Goal: Find specific page/section: Find specific page/section

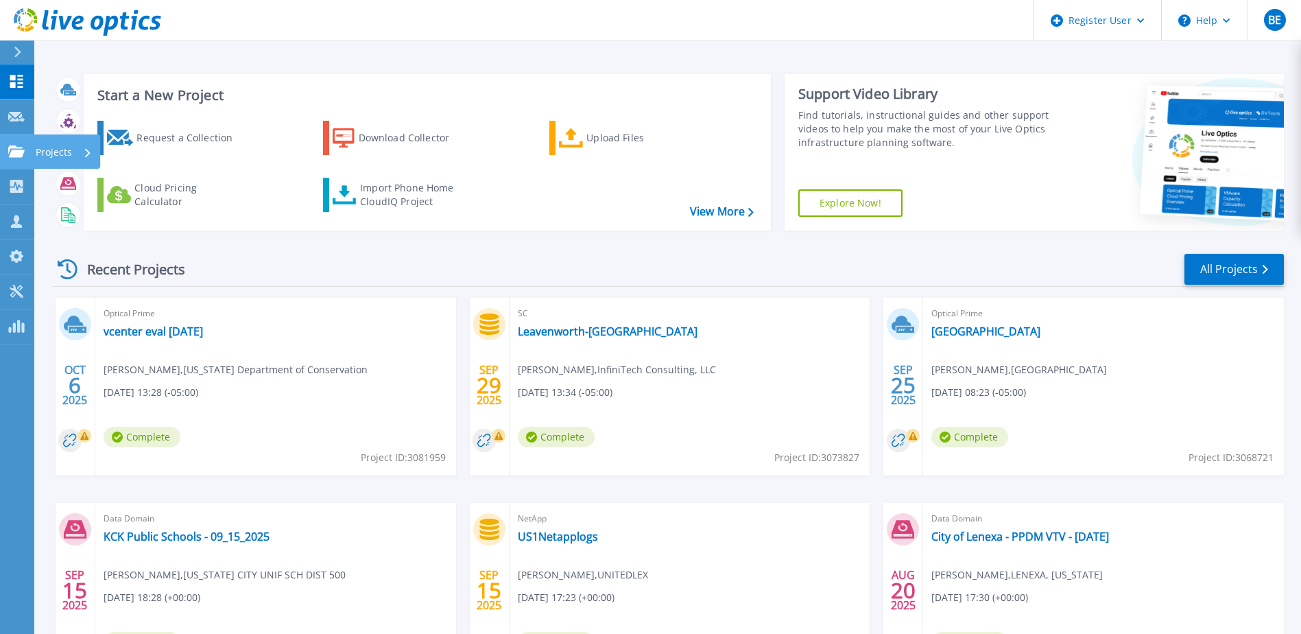
click at [34, 150] on link "Projects Projects" at bounding box center [17, 151] width 34 height 35
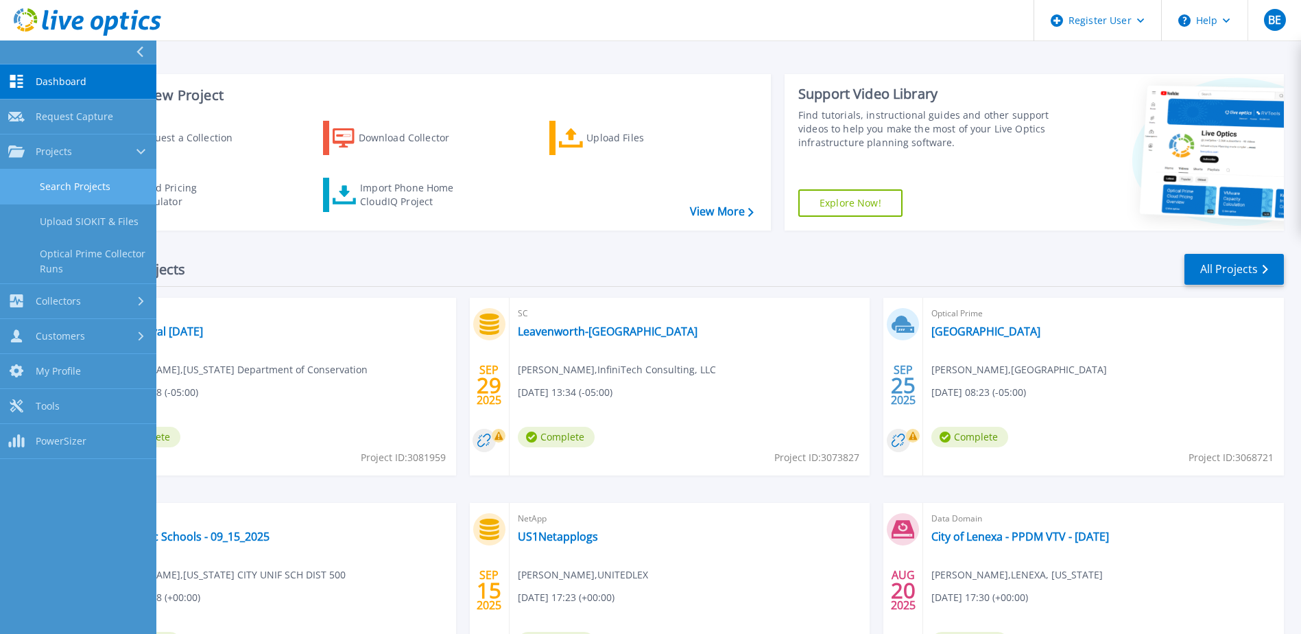
click at [64, 185] on link "Search Projects" at bounding box center [78, 186] width 156 height 35
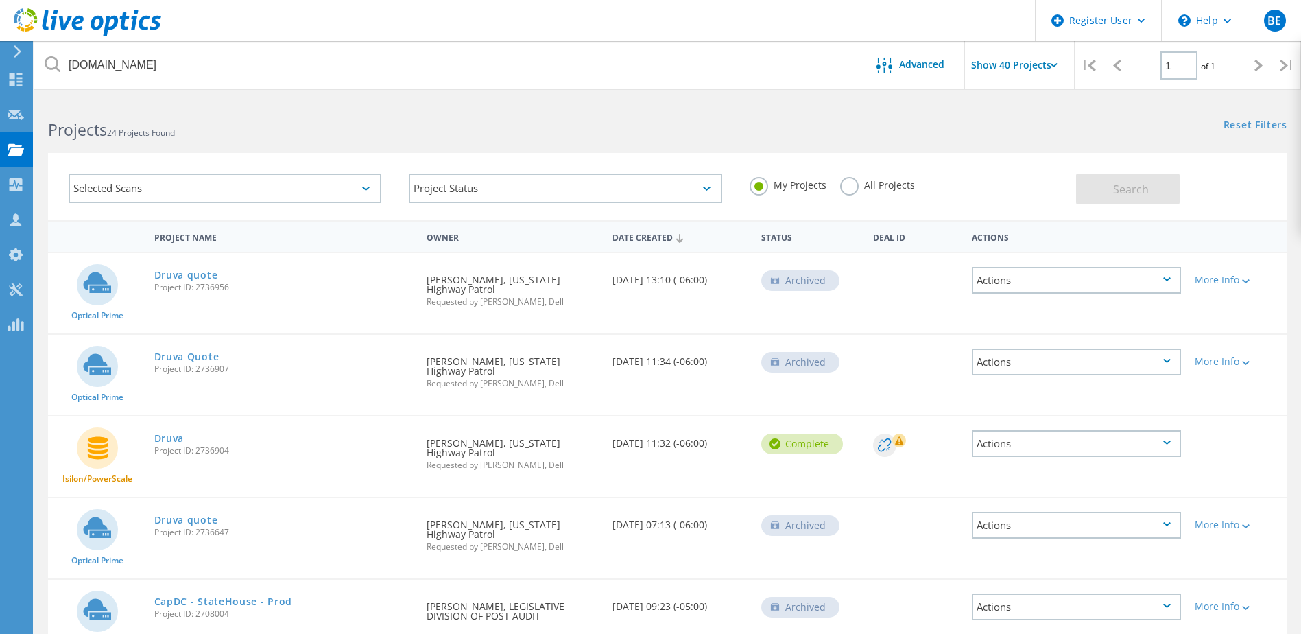
drag, startPoint x: 848, startPoint y: 184, endPoint x: 863, endPoint y: 191, distance: 16.3
click at [848, 186] on label "All Projects" at bounding box center [877, 183] width 75 height 13
click at [0, 0] on input "All Projects" at bounding box center [0, 0] width 0 height 0
click at [1103, 192] on button "Search" at bounding box center [1128, 188] width 104 height 31
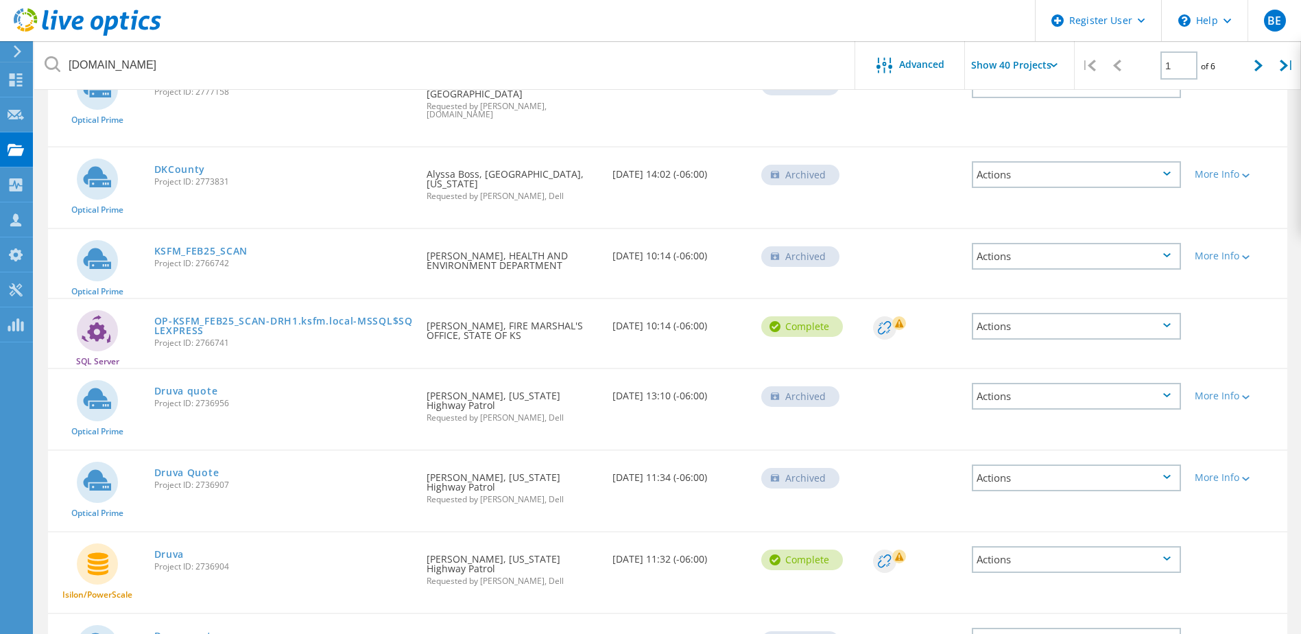
scroll to position [2684, 0]
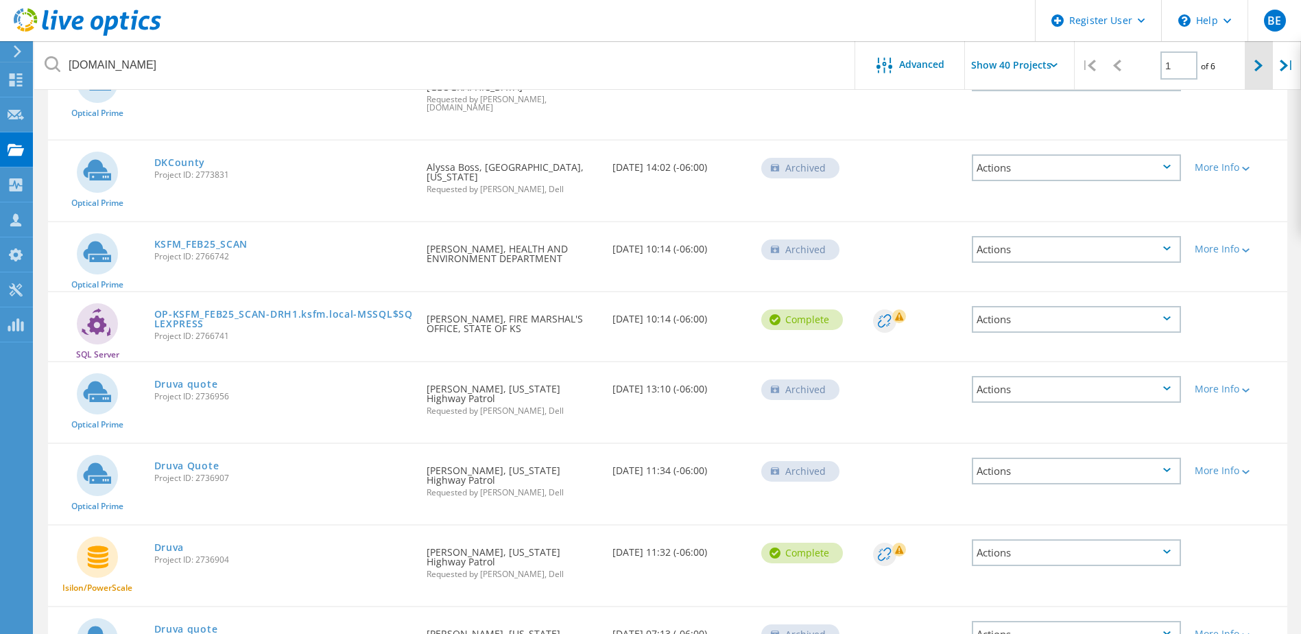
click at [1267, 72] on div at bounding box center [1259, 65] width 28 height 49
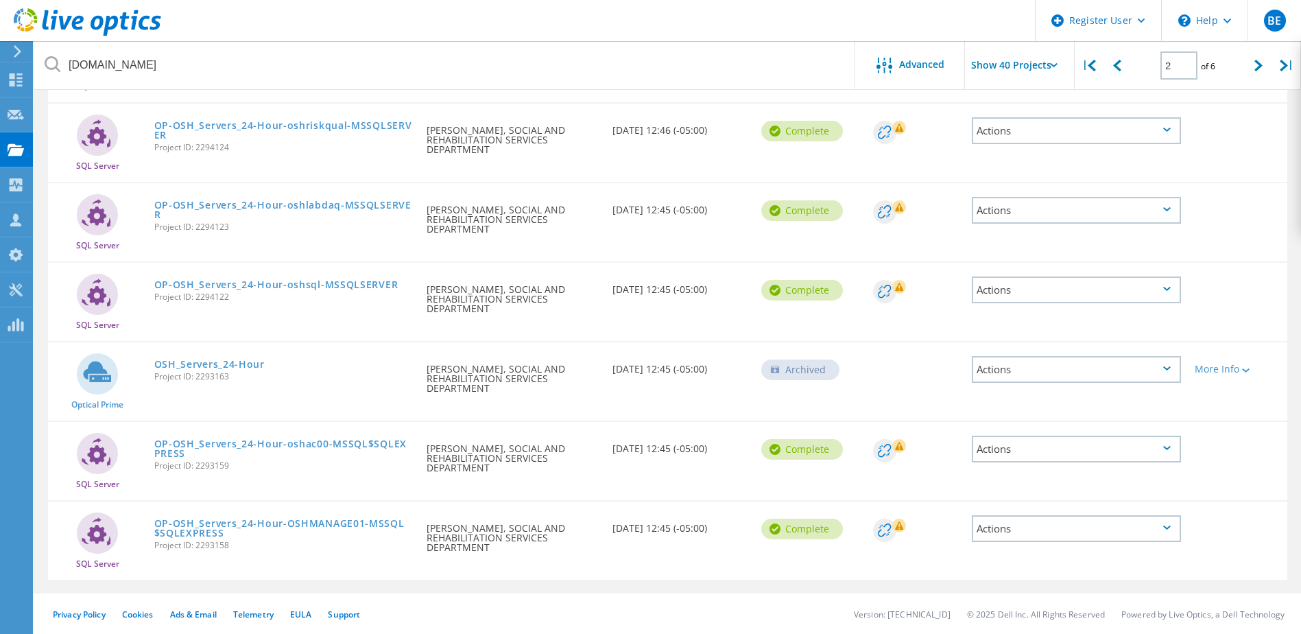
scroll to position [2754, 0]
click at [1255, 68] on icon at bounding box center [1258, 66] width 8 height 12
type input "3"
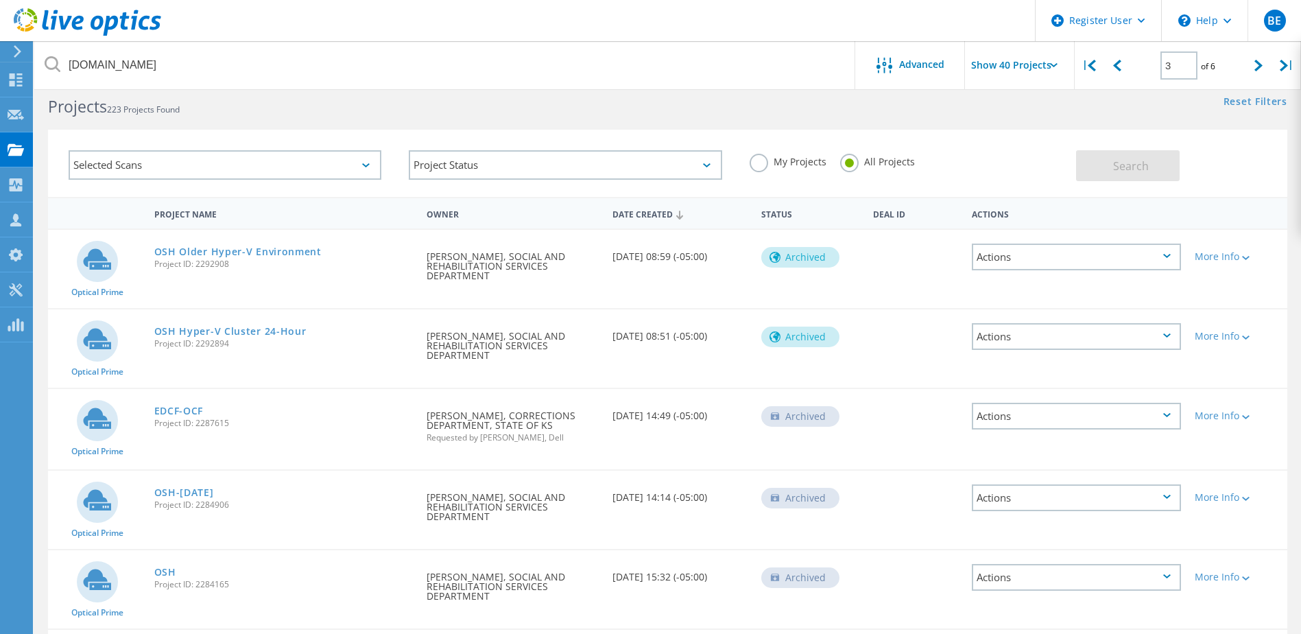
scroll to position [0, 0]
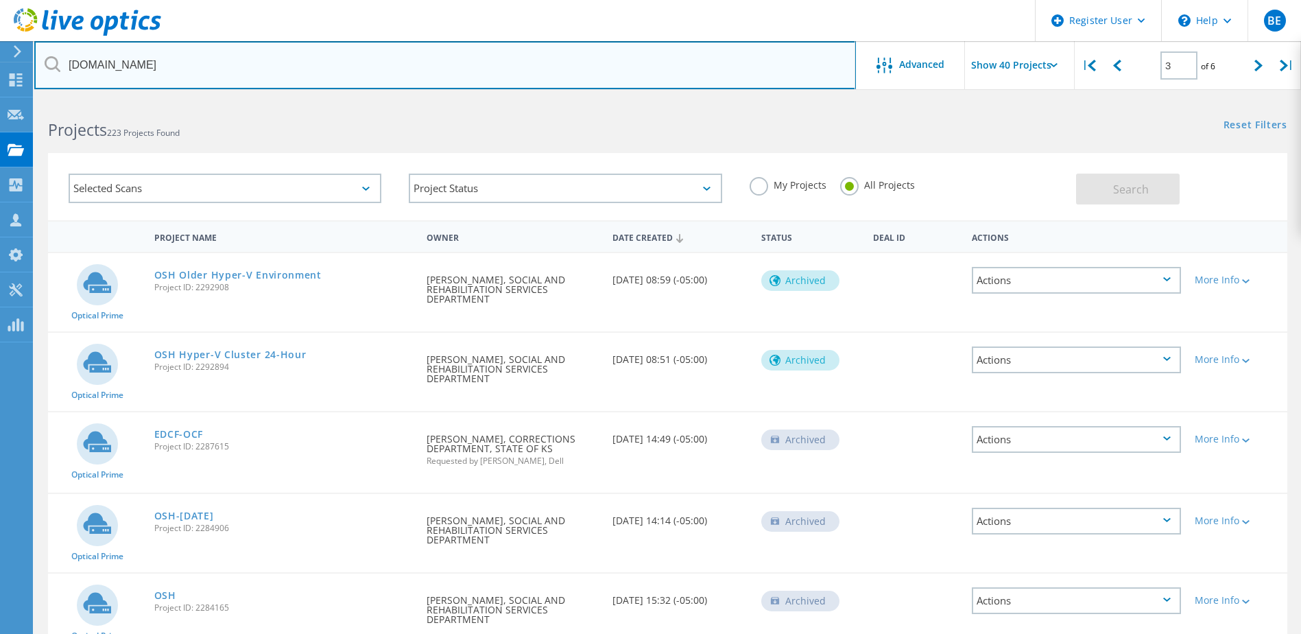
click at [227, 62] on input "[DOMAIN_NAME]" at bounding box center [444, 65] width 821 height 48
type input "k"
type input "s"
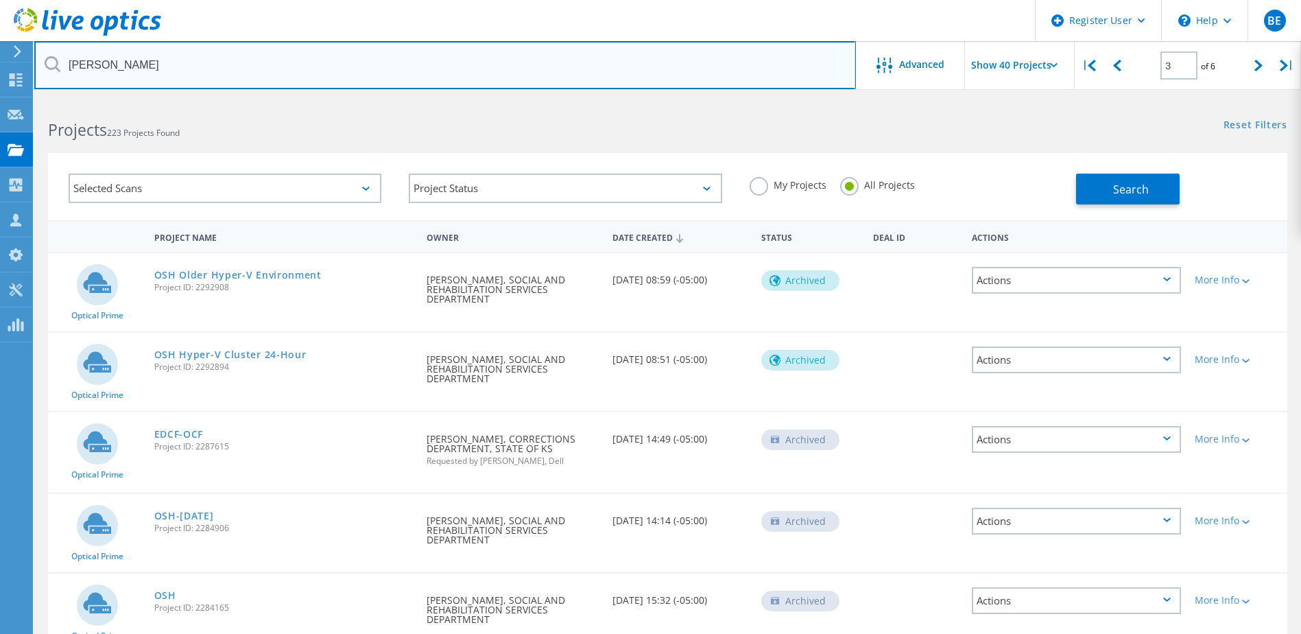
click at [195, 67] on input "[PERSON_NAME]" at bounding box center [444, 65] width 821 height 48
type input "[PERSON_NAME]"
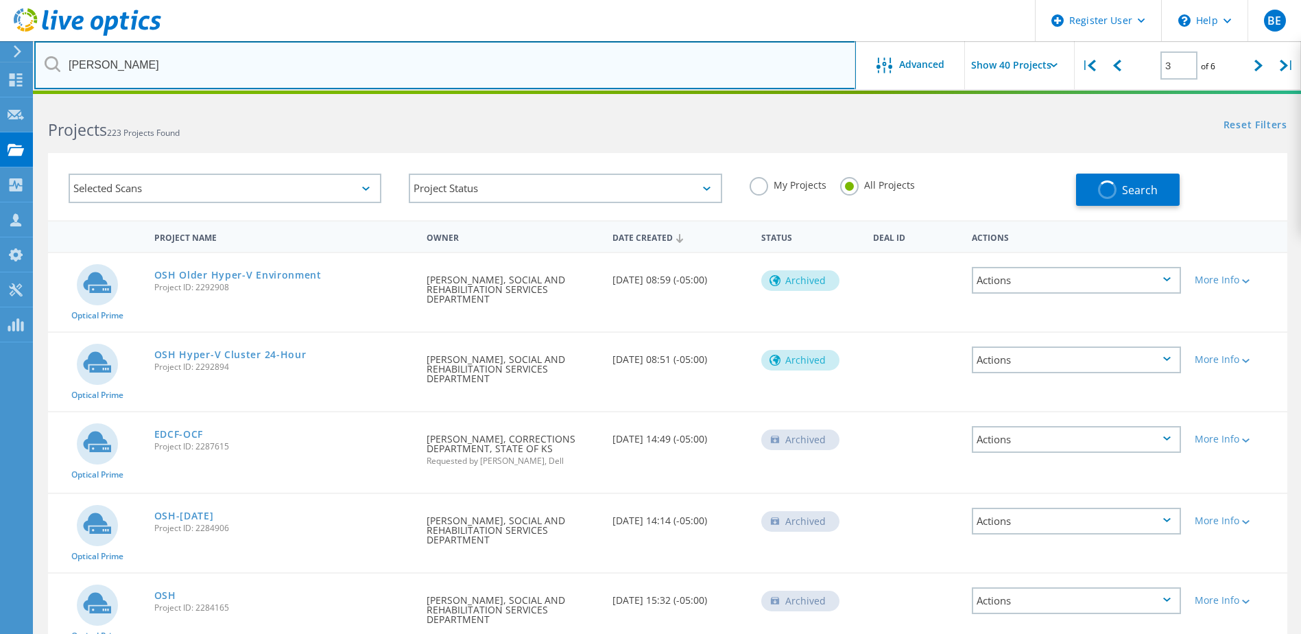
type input "1"
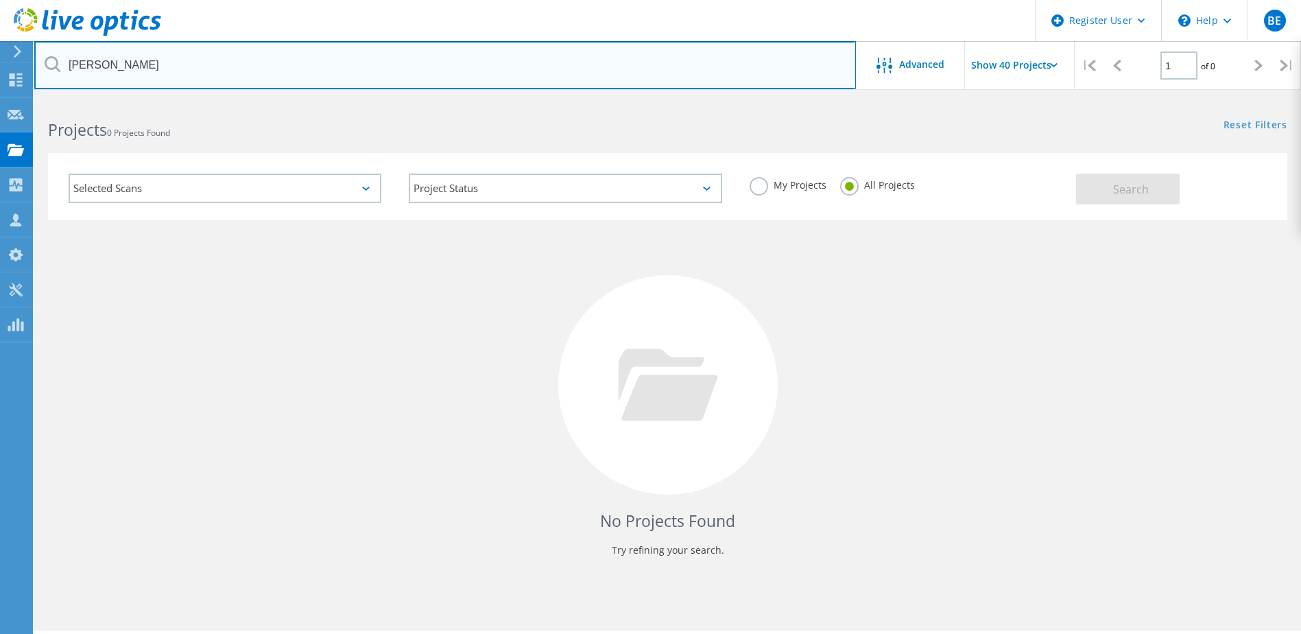
drag, startPoint x: 148, startPoint y: 66, endPoint x: 34, endPoint y: 67, distance: 113.8
click at [36, 67] on input "[PERSON_NAME]" at bounding box center [444, 65] width 821 height 48
type input "[PERSON_NAME]"
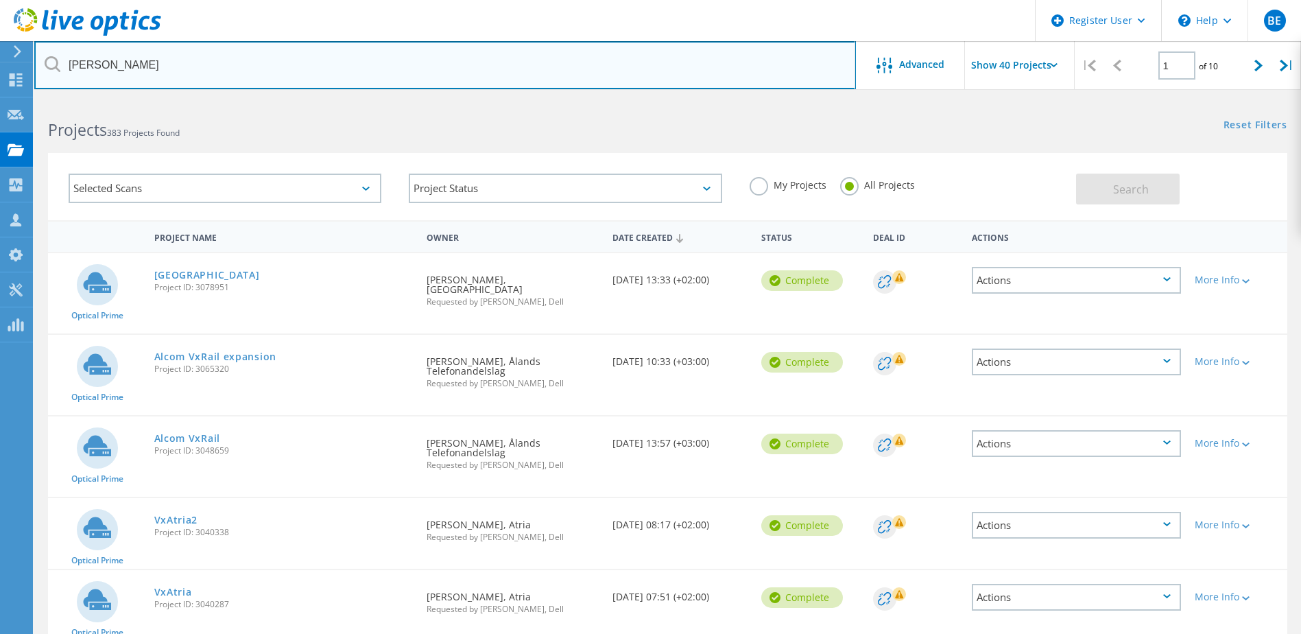
drag, startPoint x: 183, startPoint y: 68, endPoint x: 52, endPoint y: 73, distance: 131.1
click at [53, 73] on input "[PERSON_NAME]" at bounding box center [444, 65] width 821 height 48
paste input "[PERSON_NAME][EMAIL_ADDRESS][PERSON_NAME][DOMAIN_NAME]"
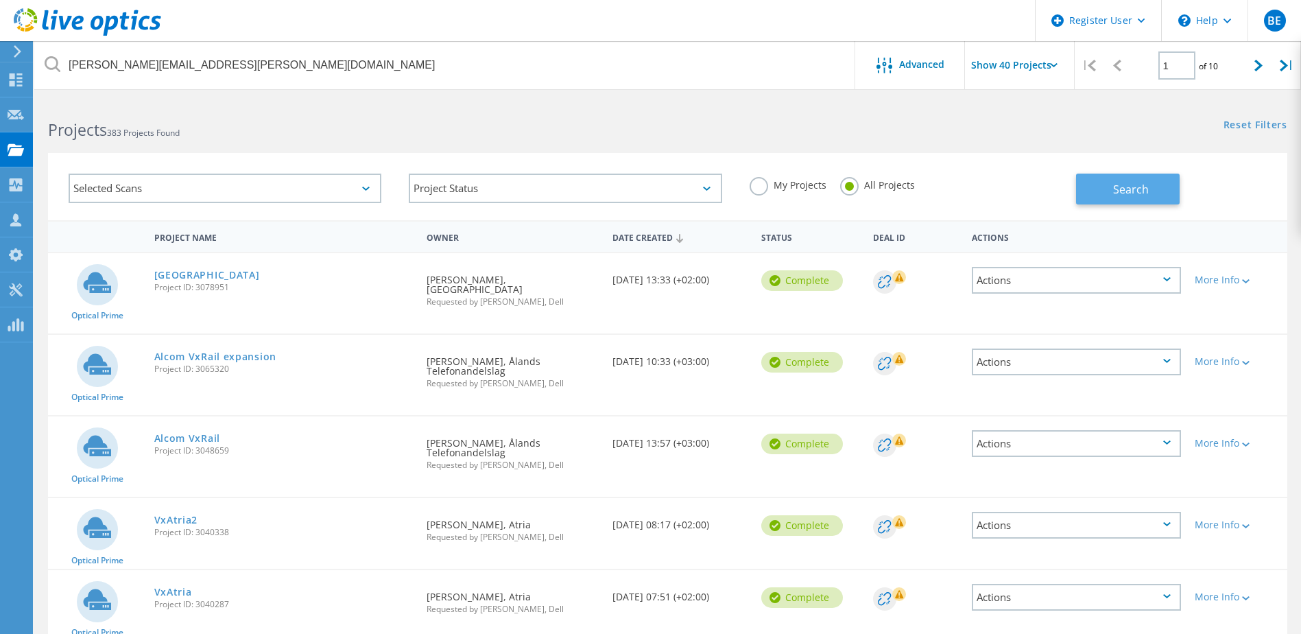
click at [1094, 190] on button "Search" at bounding box center [1128, 188] width 104 height 31
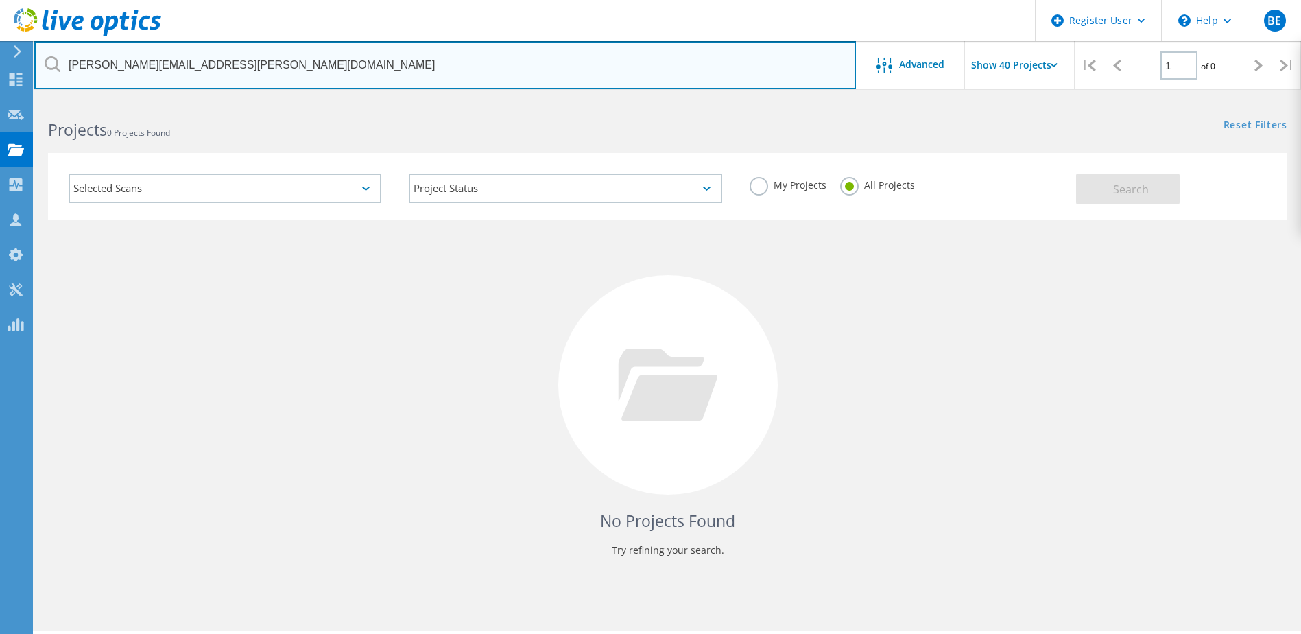
drag, startPoint x: 204, startPoint y: 64, endPoint x: 42, endPoint y: 56, distance: 162.7
click at [42, 57] on input "[PERSON_NAME][EMAIL_ADDRESS][PERSON_NAME][DOMAIN_NAME]" at bounding box center [444, 65] width 821 height 48
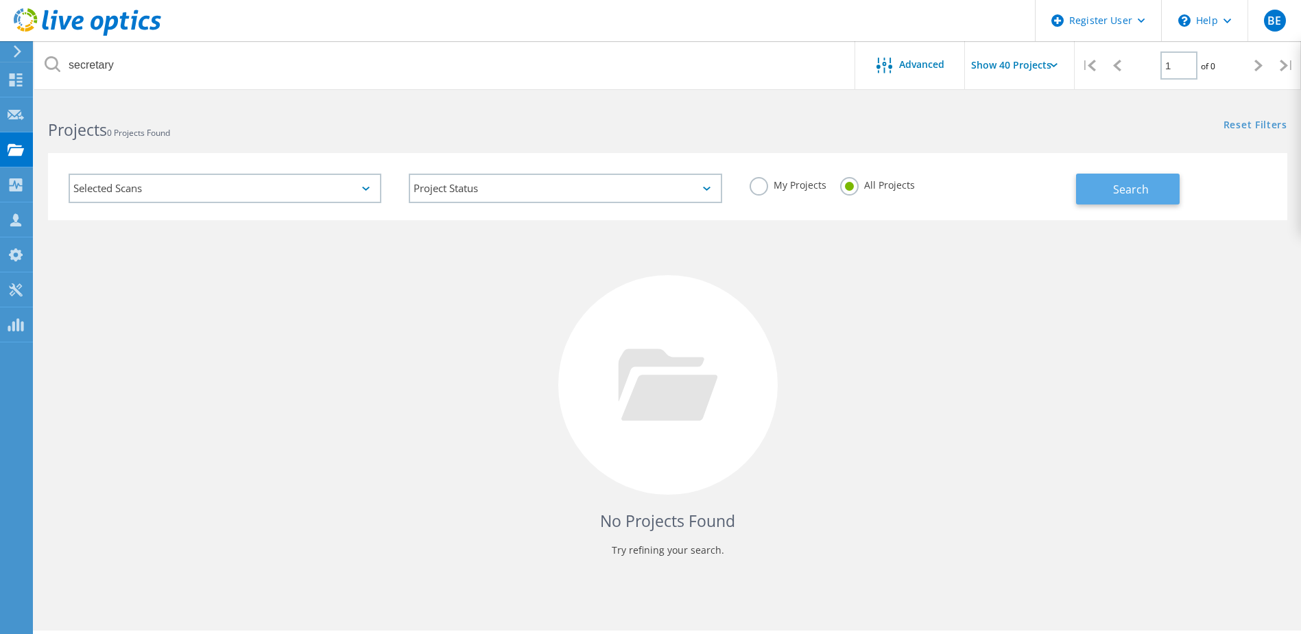
click at [1173, 187] on button "Search" at bounding box center [1128, 188] width 104 height 31
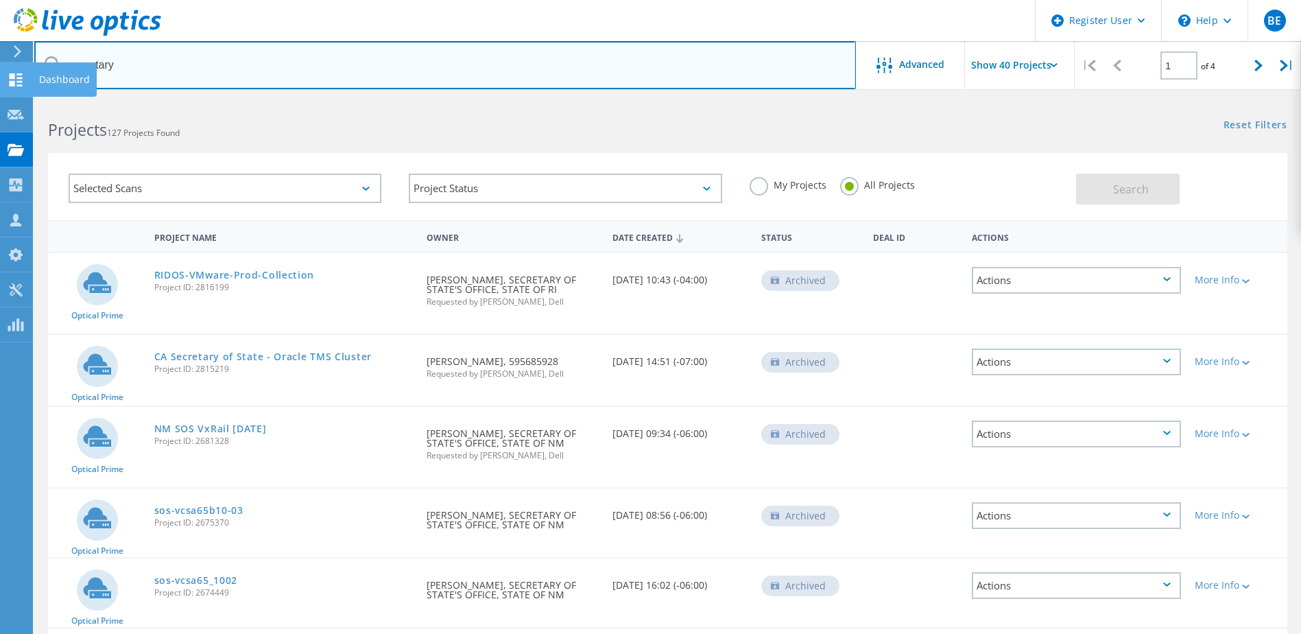
drag, startPoint x: 100, startPoint y: 69, endPoint x: 19, endPoint y: 67, distance: 80.9
type input "state of [US_STATE]"
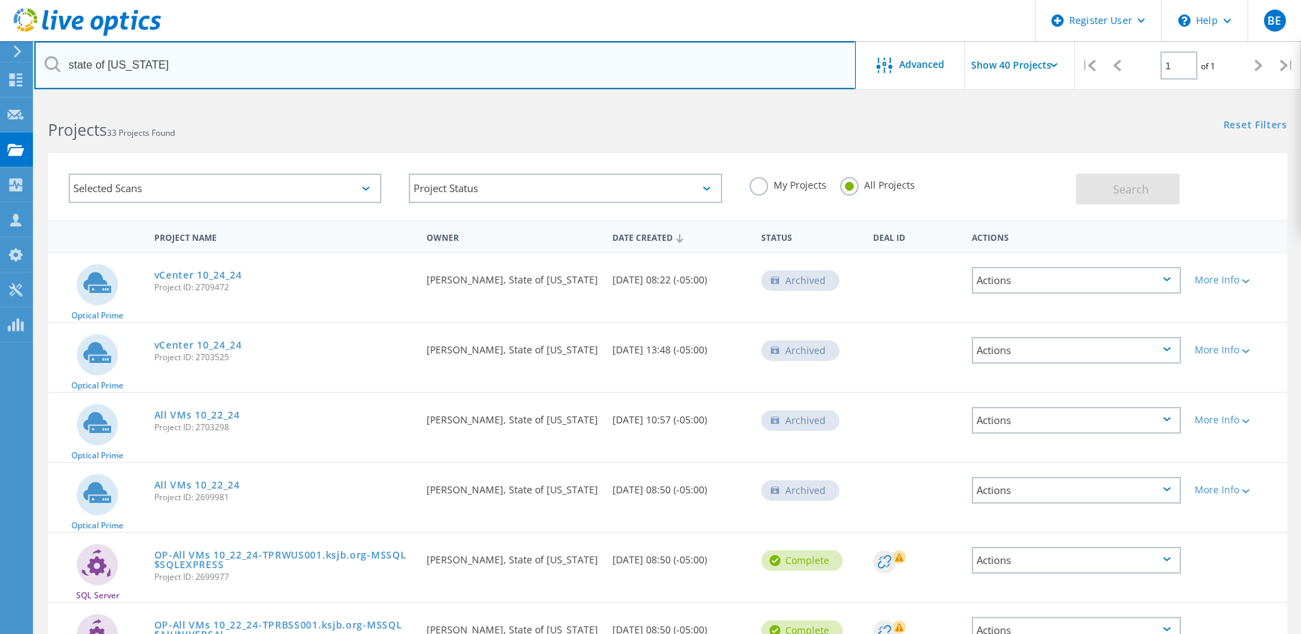
drag, startPoint x: 173, startPoint y: 57, endPoint x: 56, endPoint y: 70, distance: 118.0
click at [47, 70] on div "state of [US_STATE]" at bounding box center [444, 65] width 821 height 48
type input "[DOMAIN_NAME]"
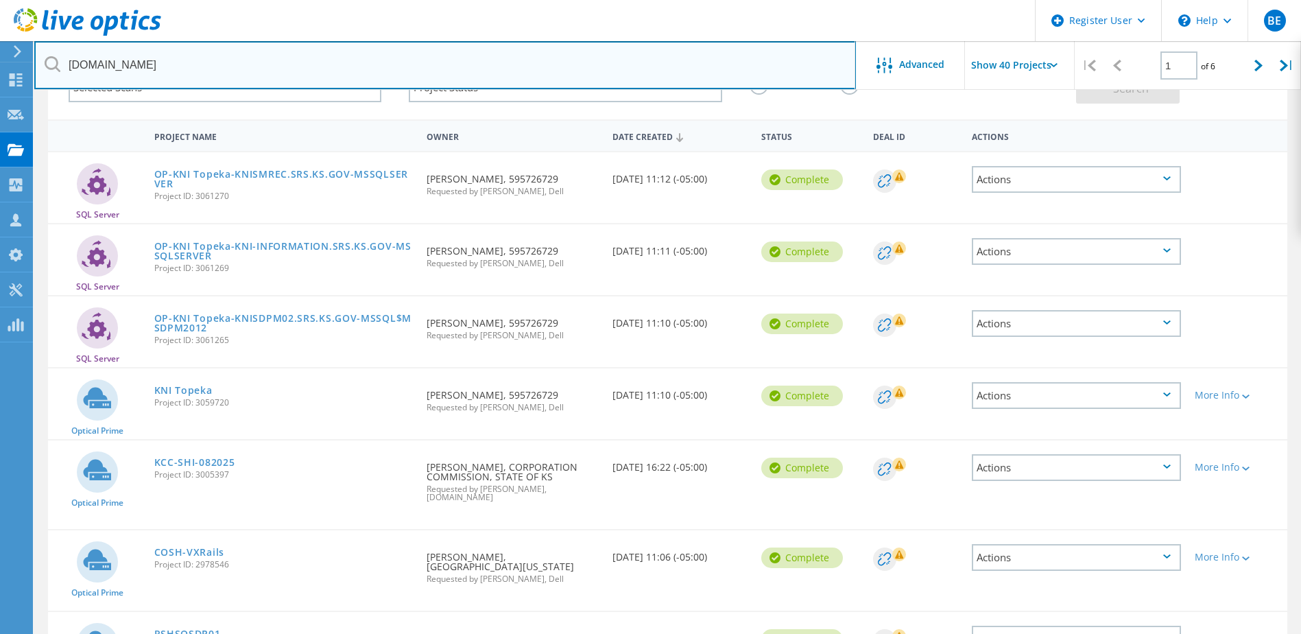
scroll to position [46, 0]
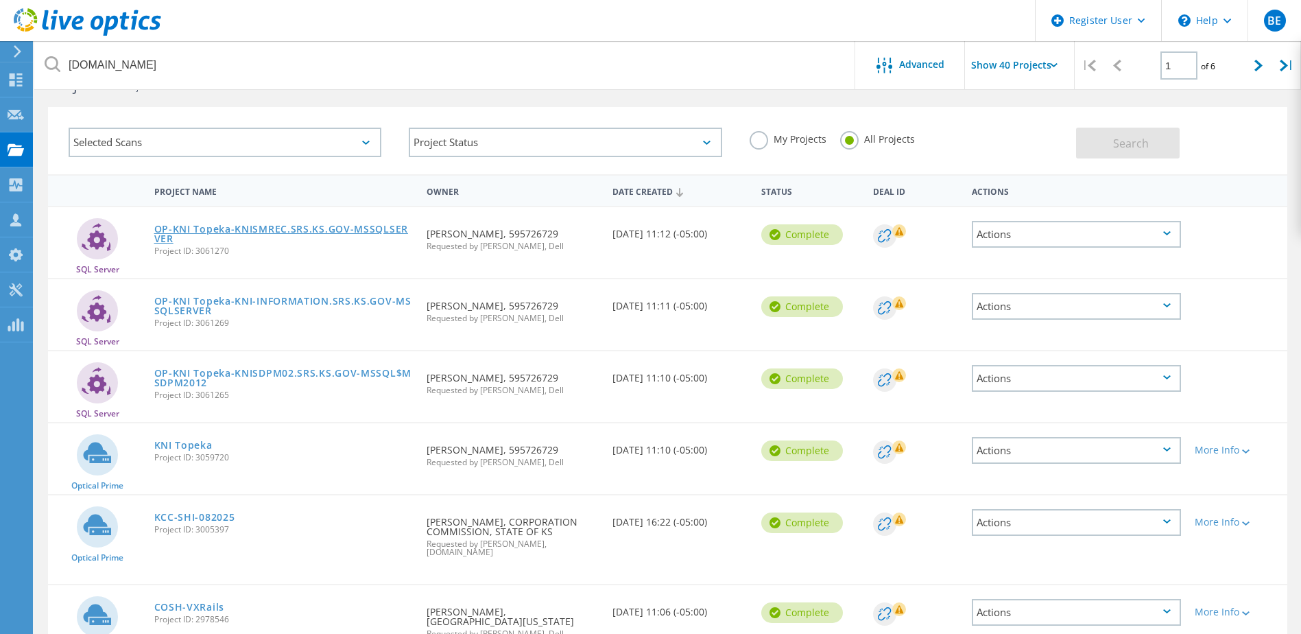
click at [296, 226] on link "OP-KNI Topeka-KNISMREC.SRS.KS.GOV-MSSQLSERVER" at bounding box center [283, 233] width 259 height 19
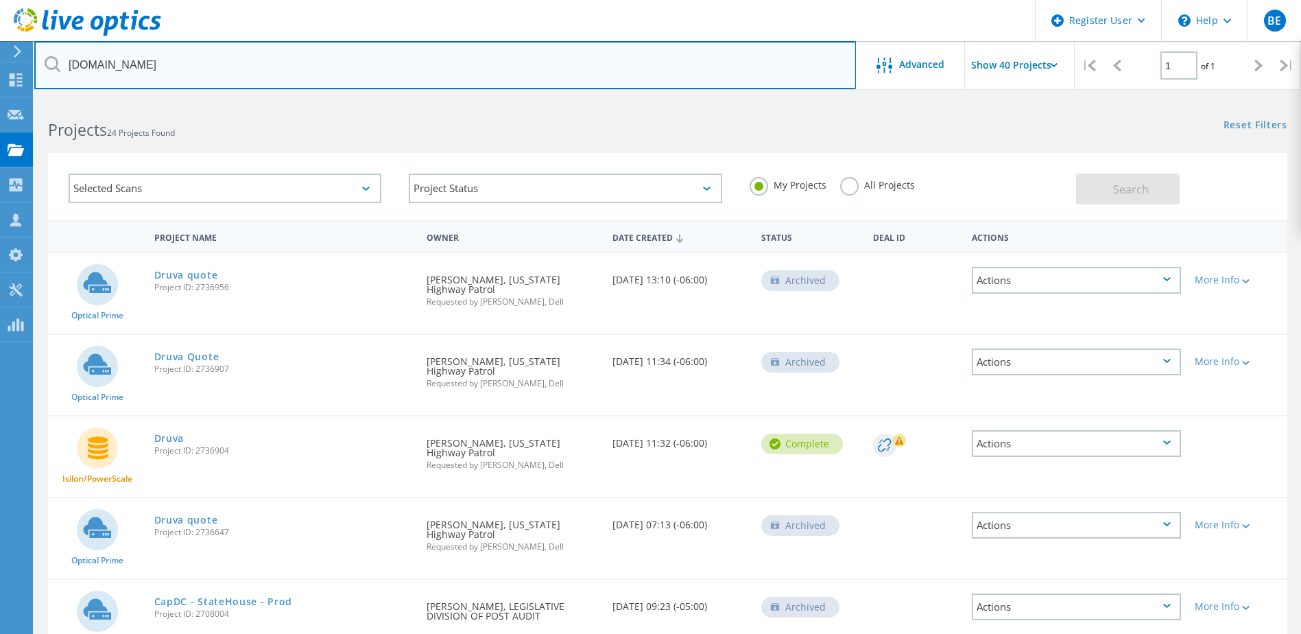
drag, startPoint x: 136, startPoint y: 59, endPoint x: 66, endPoint y: 58, distance: 70.6
click at [57, 62] on div "ks.gov" at bounding box center [444, 65] width 821 height 48
type input "k"
type input "secretary of state"
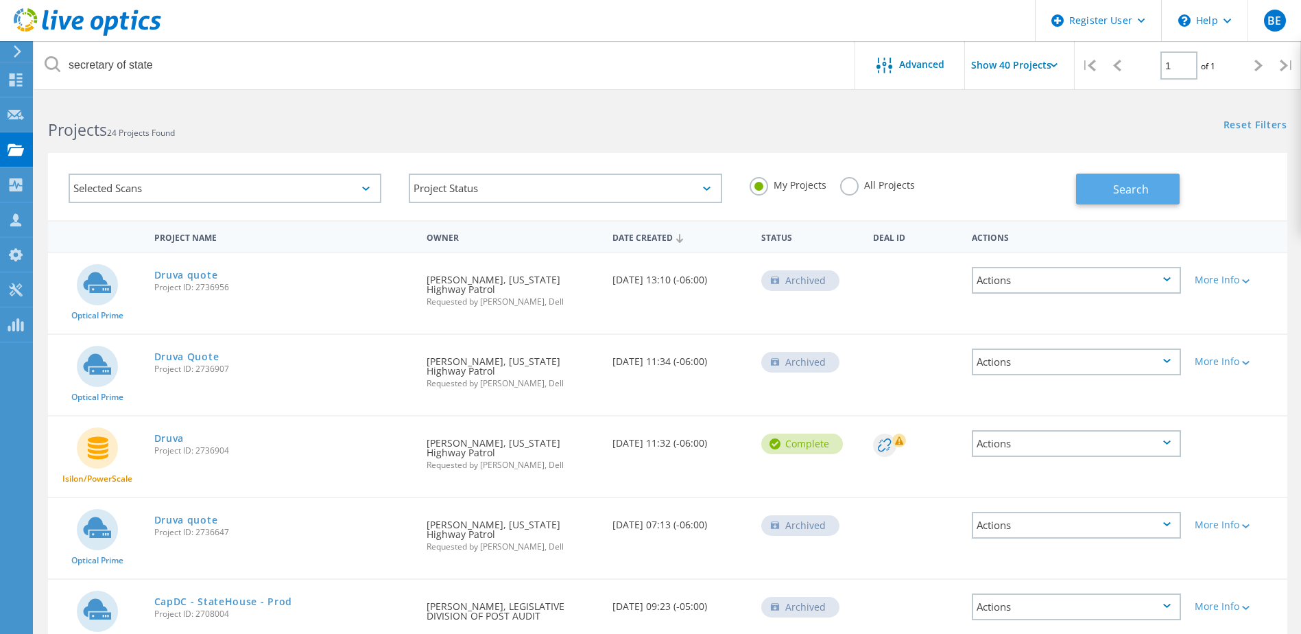
click at [1107, 187] on button "Search" at bounding box center [1128, 188] width 104 height 31
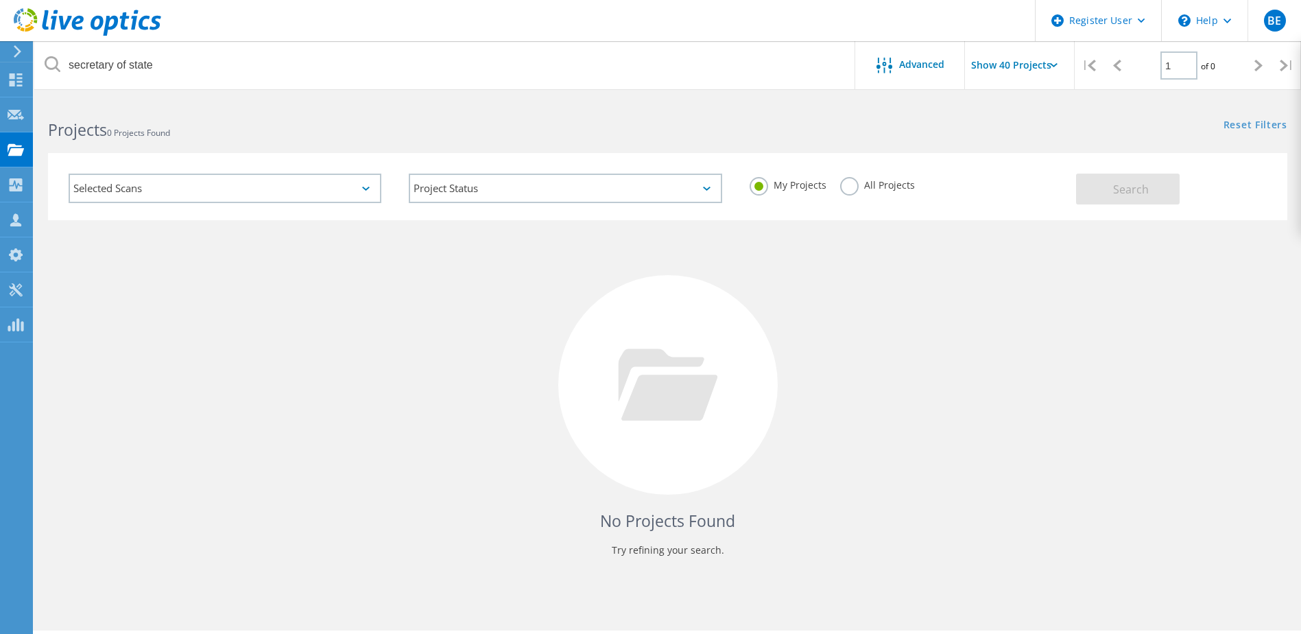
click at [854, 185] on label "All Projects" at bounding box center [877, 183] width 75 height 13
click at [0, 0] on input "All Projects" at bounding box center [0, 0] width 0 height 0
click at [1088, 190] on button "Search" at bounding box center [1128, 188] width 104 height 31
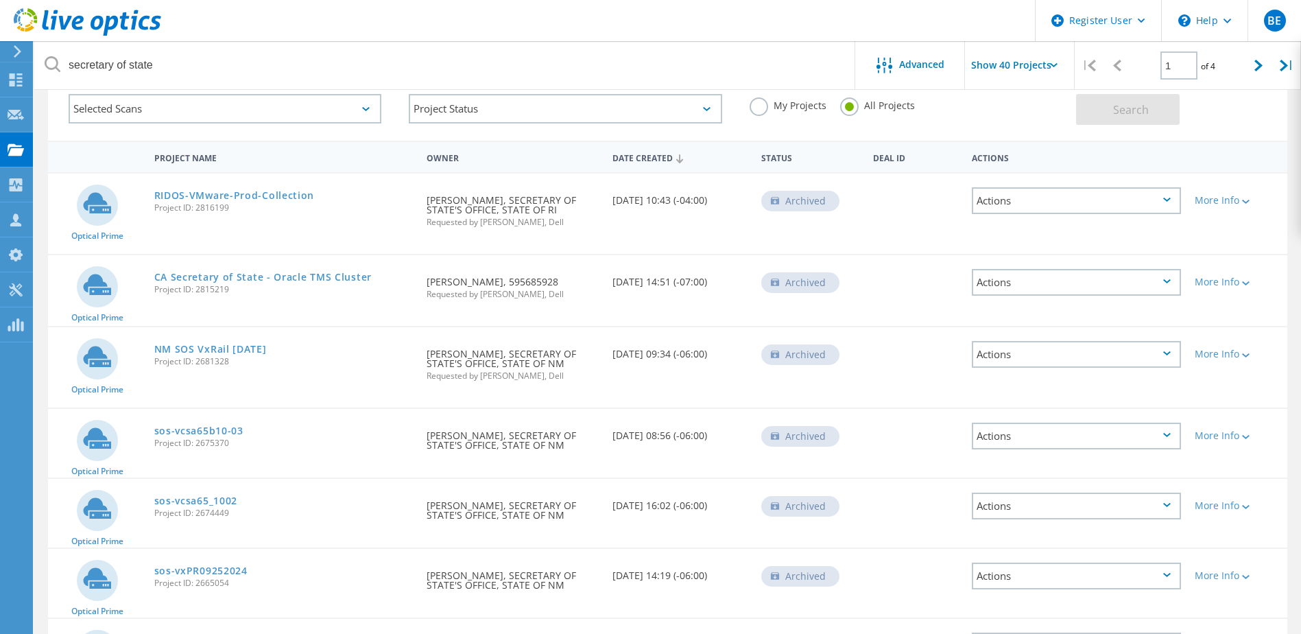
scroll to position [183, 0]
